Goal: Task Accomplishment & Management: Manage account settings

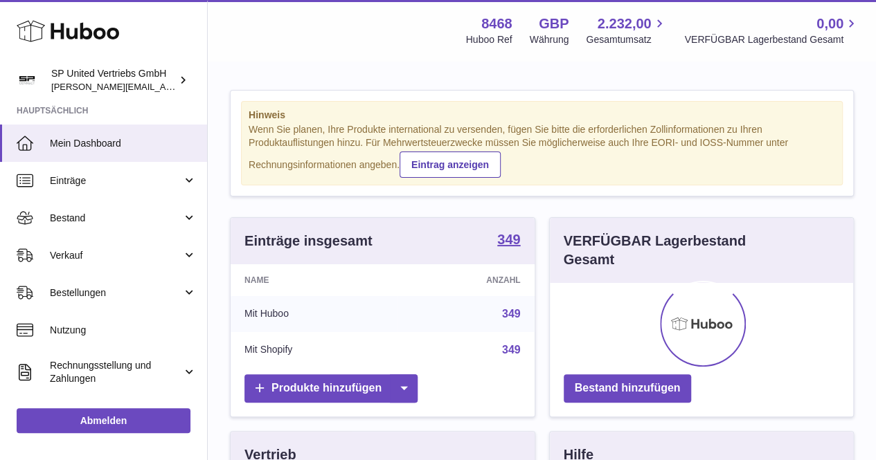
scroll to position [216, 303]
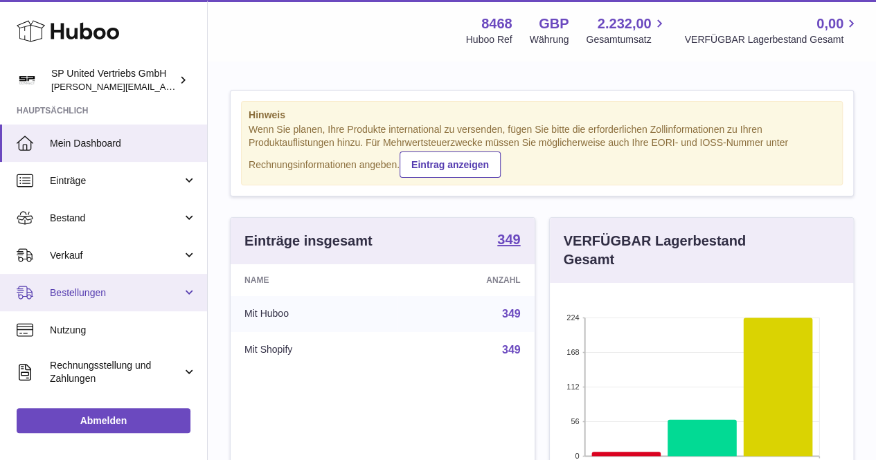
click at [132, 284] on link "Bestellungen" at bounding box center [103, 292] width 207 height 37
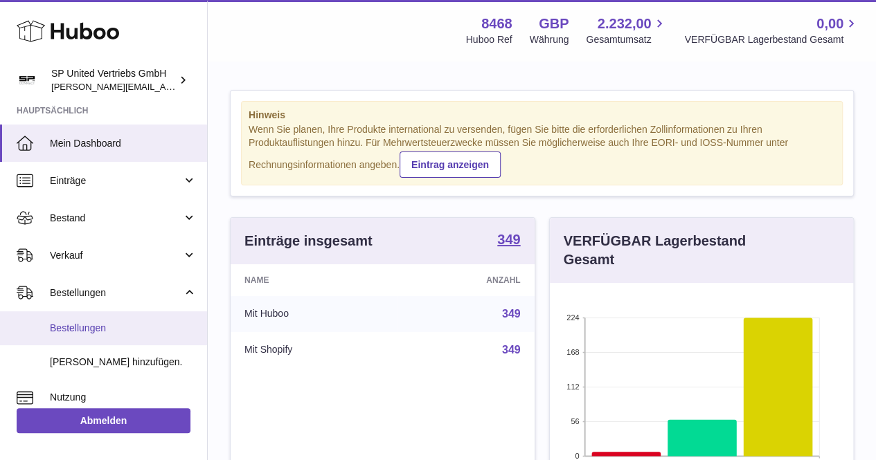
click at [117, 332] on span "Bestellungen" at bounding box center [123, 328] width 147 height 13
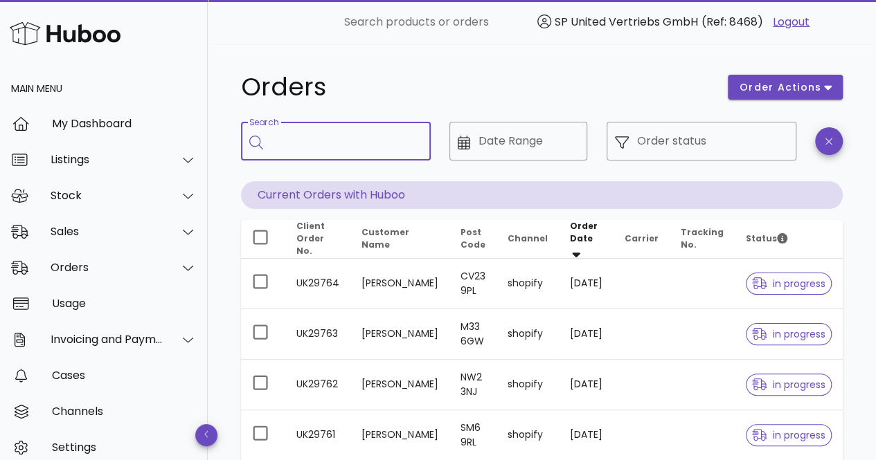
click at [316, 142] on input "Search" at bounding box center [345, 141] width 148 height 22
paste input "*******"
type input "*******"
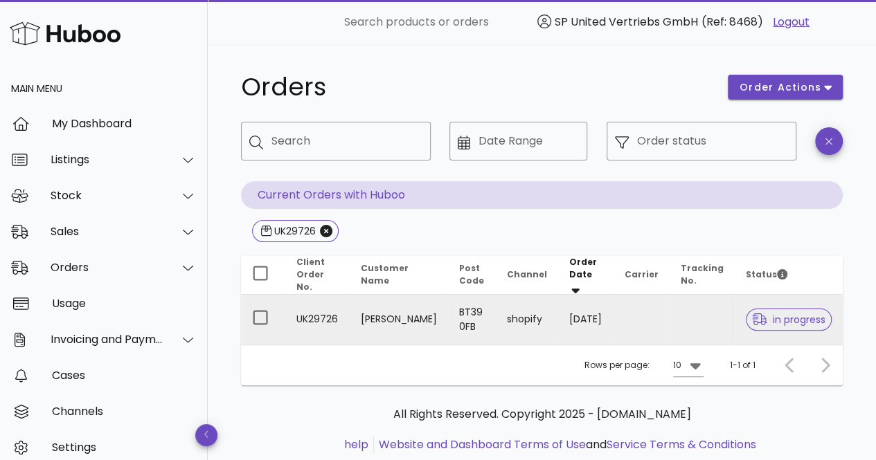
click at [558, 322] on td "[DATE]" at bounding box center [585, 320] width 55 height 50
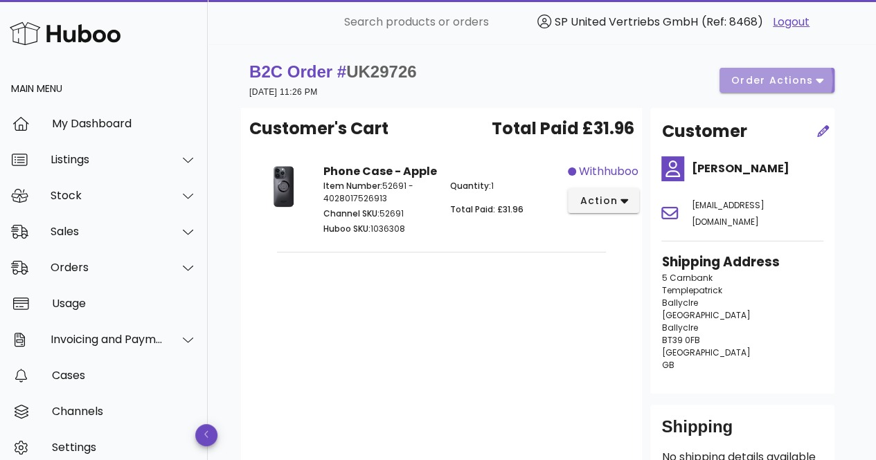
click at [777, 91] on button "order actions" at bounding box center [776, 80] width 115 height 25
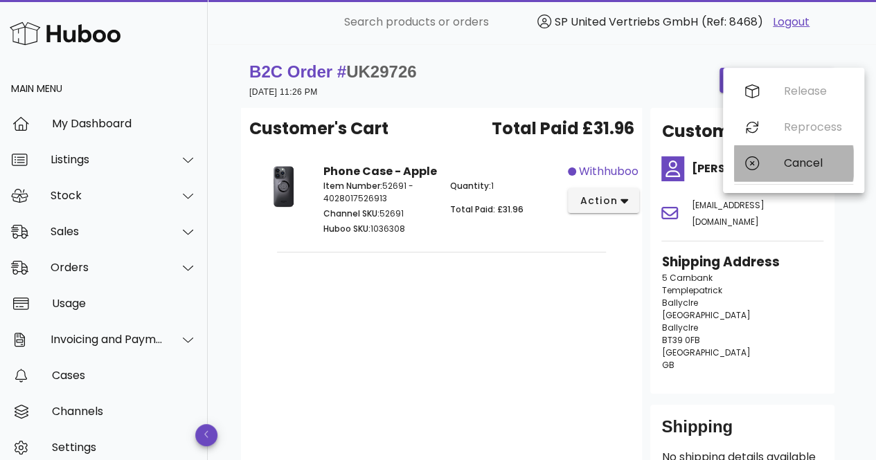
click at [761, 172] on div "Cancel" at bounding box center [793, 163] width 119 height 36
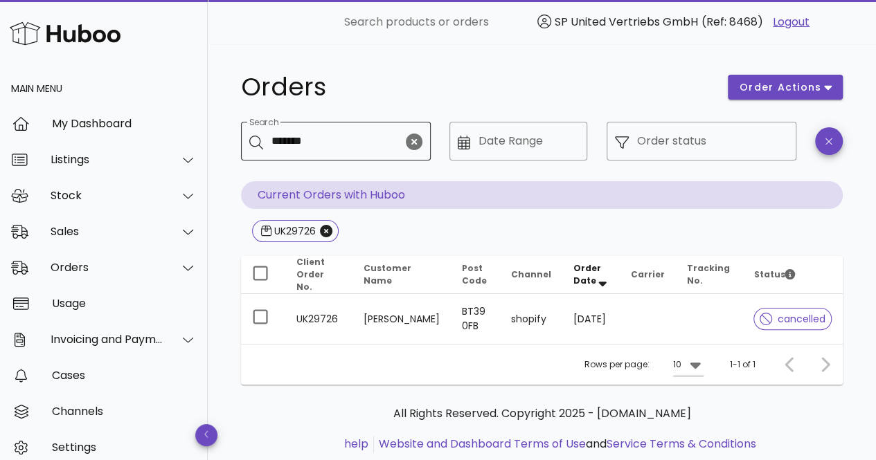
click at [325, 129] on div "Search *******" at bounding box center [337, 141] width 132 height 39
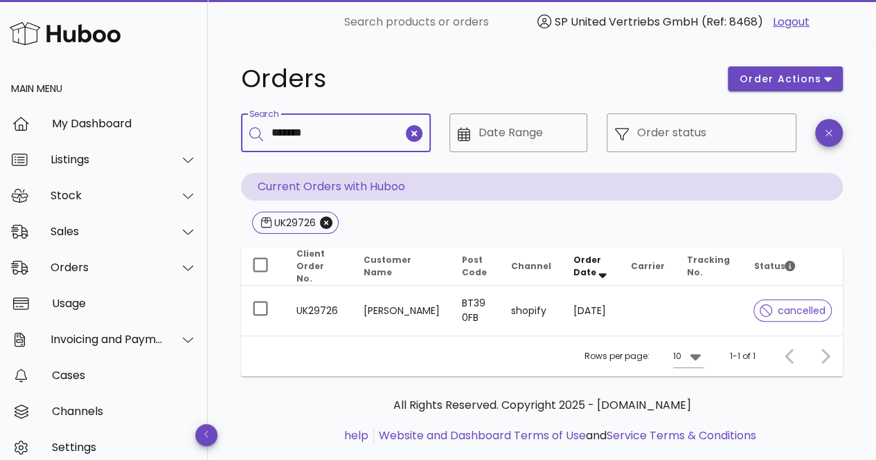
scroll to position [31, 0]
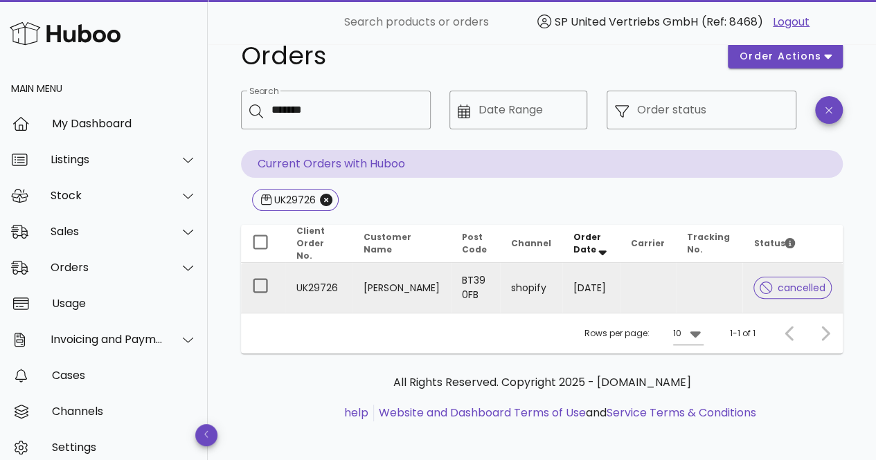
click at [451, 291] on td "BT39 0FB" at bounding box center [475, 288] width 49 height 50
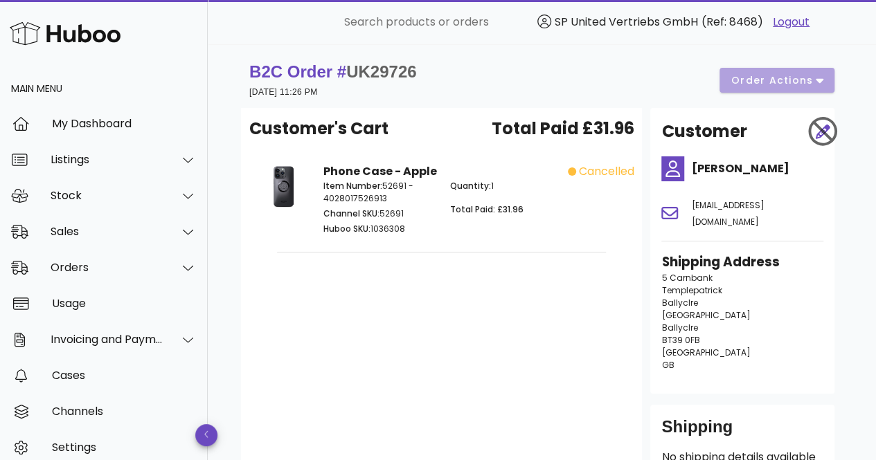
scroll to position [31, 0]
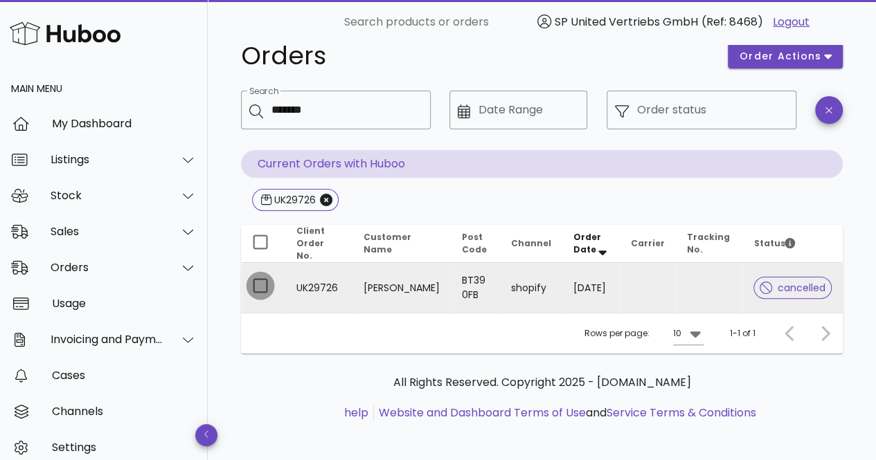
click at [257, 274] on div at bounding box center [260, 286] width 24 height 24
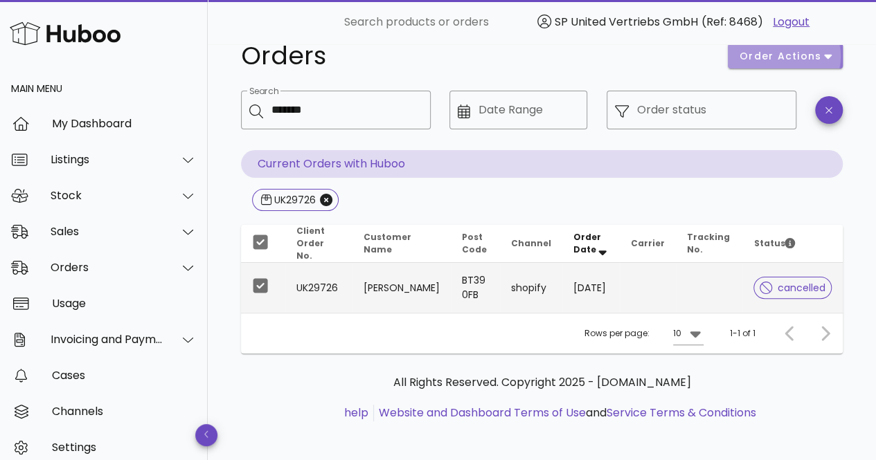
click at [808, 61] on span "order actions" at bounding box center [780, 56] width 83 height 15
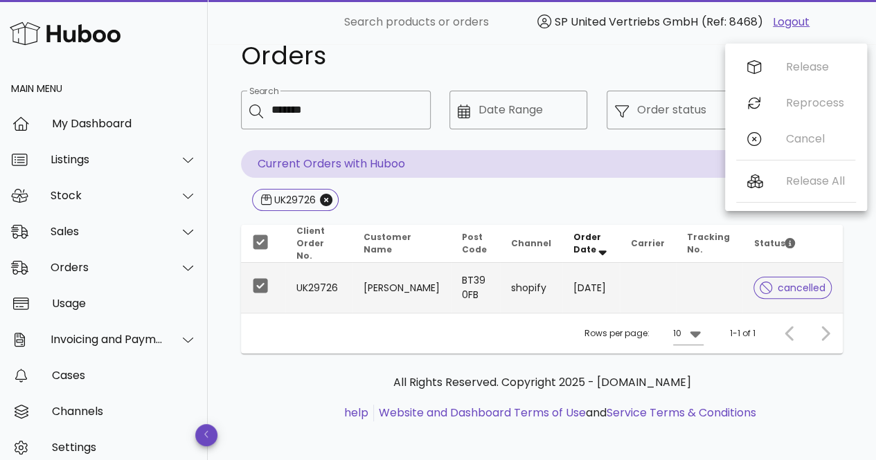
click at [668, 56] on h1 "Orders" at bounding box center [476, 56] width 470 height 25
